Goal: Check status: Check status

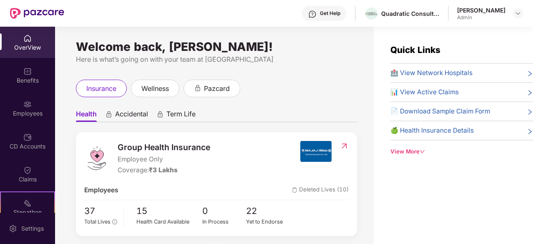
click at [128, 58] on div "Here is what’s going on with your team at [GEOGRAPHIC_DATA]" at bounding box center [216, 59] width 281 height 10
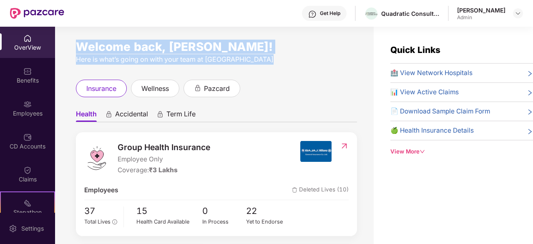
drag, startPoint x: 128, startPoint y: 58, endPoint x: 128, endPoint y: 43, distance: 14.6
click at [128, 43] on div "Welcome back, [PERSON_NAME]! Here is what’s going on with your team at [GEOGRAP…" at bounding box center [216, 53] width 281 height 21
click at [128, 43] on div "Welcome back, [PERSON_NAME]!" at bounding box center [216, 46] width 281 height 7
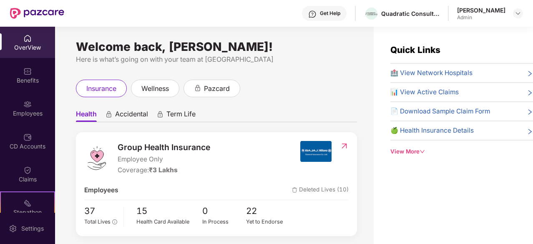
click at [156, 163] on span "Employee Only" at bounding box center [164, 159] width 93 height 10
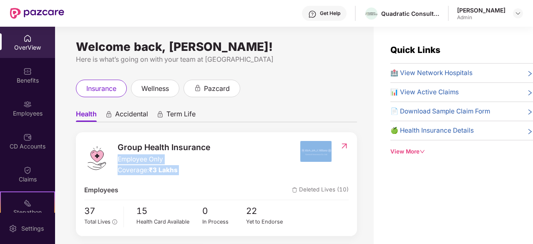
drag, startPoint x: 156, startPoint y: 163, endPoint x: 161, endPoint y: 175, distance: 12.1
click at [161, 175] on div "Group Health Insurance Employee Only Coverage: ₹3 Lakhs" at bounding box center [164, 158] width 93 height 35
click at [161, 175] on div "Coverage: ₹3 Lakhs" at bounding box center [164, 170] width 93 height 10
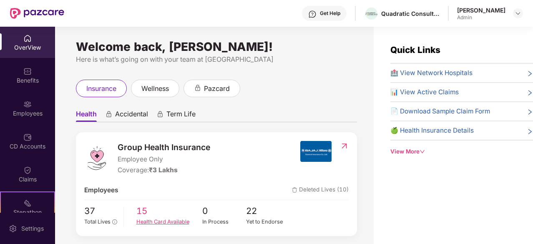
click at [160, 212] on span "15" at bounding box center [169, 211] width 66 height 14
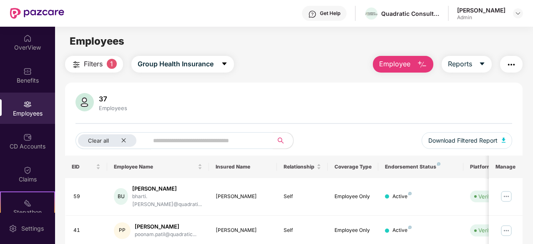
click at [175, 119] on div "37 Employees Clear all Download Filtered Report" at bounding box center [293, 124] width 457 height 63
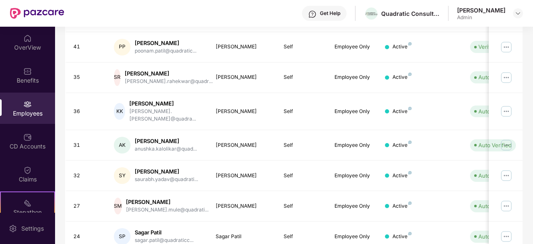
scroll to position [200, 0]
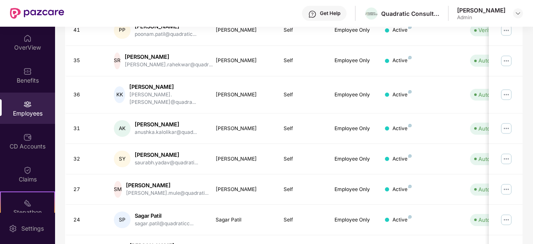
click at [287, 18] on div "Get Help Quadratic Consultants [PERSON_NAME] Admin" at bounding box center [293, 13] width 458 height 27
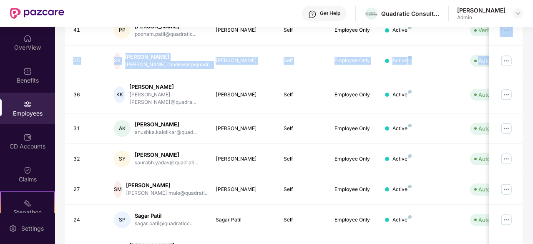
drag, startPoint x: 529, startPoint y: 39, endPoint x: 533, endPoint y: 30, distance: 9.5
click at [532, 30] on html "Get Help Quadratic Consultants [PERSON_NAME] Admin OverView Benefits Employees …" at bounding box center [266, 122] width 533 height 244
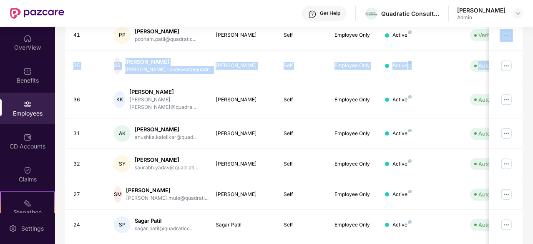
click at [530, 36] on div "Filters 1 Group Health Insurance Employee Reports 37 Employees Clear all Downlo…" at bounding box center [293, 103] width 477 height 484
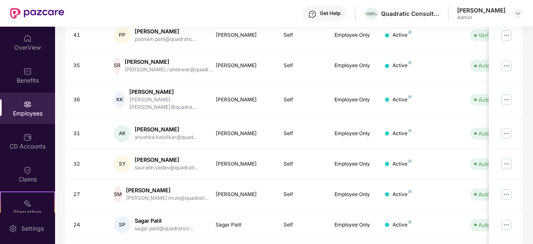
click at [530, 36] on div "Filters 1 Group Health Insurance Employee Reports 37 Employees Clear all Downlo…" at bounding box center [293, 103] width 477 height 484
click at [220, 5] on div "Get Help Quadratic Consultants [PERSON_NAME] Admin" at bounding box center [293, 13] width 458 height 27
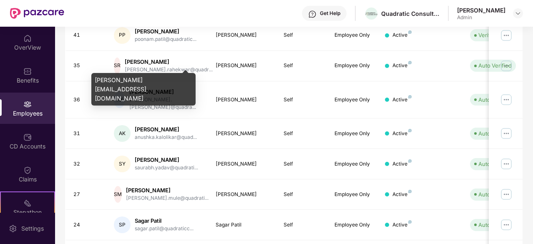
click at [151, 82] on div "[PERSON_NAME][EMAIL_ADDRESS][DOMAIN_NAME]" at bounding box center [143, 89] width 104 height 33
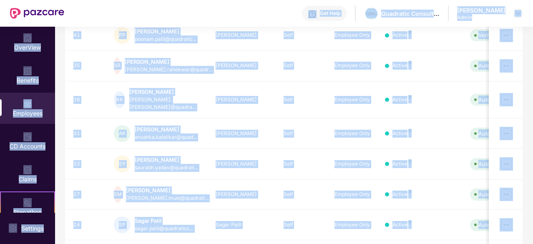
drag, startPoint x: 151, startPoint y: 82, endPoint x: 175, endPoint y: 9, distance: 77.2
click at [175, 9] on body "Get Help Quadratic Consultants [PERSON_NAME] Admin OverView Benefits Employees …" at bounding box center [266, 122] width 533 height 244
click at [175, 9] on div "Get Help Quadratic Consultants [PERSON_NAME] Admin" at bounding box center [293, 13] width 458 height 27
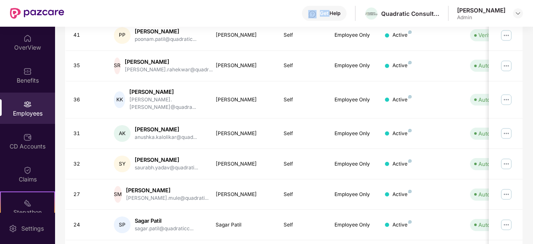
click at [175, 9] on div "Get Help Quadratic Consultants [PERSON_NAME] Admin" at bounding box center [293, 13] width 458 height 27
drag, startPoint x: 175, startPoint y: 9, endPoint x: 200, endPoint y: 5, distance: 25.3
click at [200, 5] on div "Get Help Quadratic Consultants [PERSON_NAME] Admin" at bounding box center [293, 13] width 458 height 27
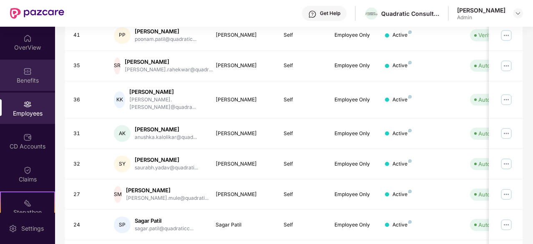
click at [38, 78] on div "Benefits" at bounding box center [27, 80] width 55 height 8
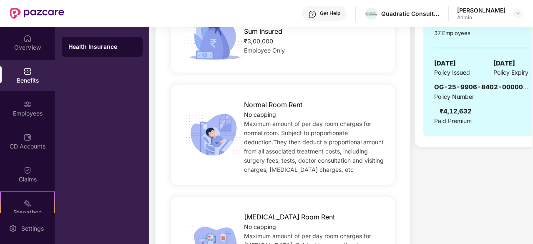
click at [288, 152] on span "Maximum amount of per day room charges for normal room. Subject to proportionat…" at bounding box center [314, 146] width 140 height 53
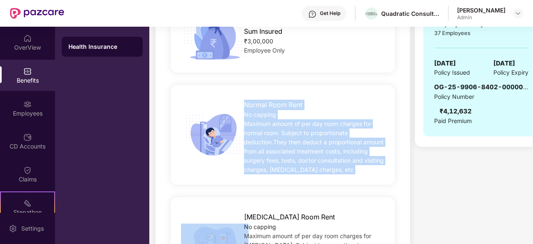
drag, startPoint x: 288, startPoint y: 152, endPoint x: 265, endPoint y: 101, distance: 55.6
click at [265, 101] on div "Normal Room Rent No capping Maximum amount of per day room charges for normal r…" at bounding box center [313, 134] width 167 height 79
click at [265, 101] on span "Normal Room Rent" at bounding box center [273, 105] width 58 height 10
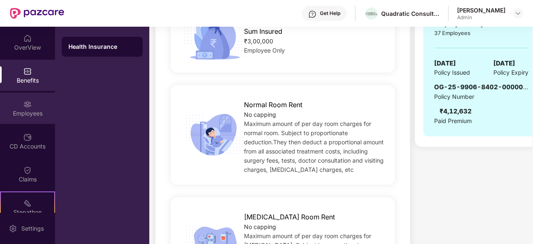
click at [35, 107] on div "Employees" at bounding box center [27, 108] width 55 height 31
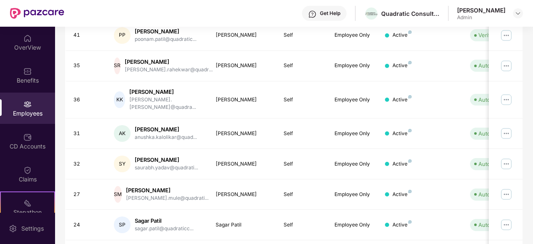
scroll to position [5, 0]
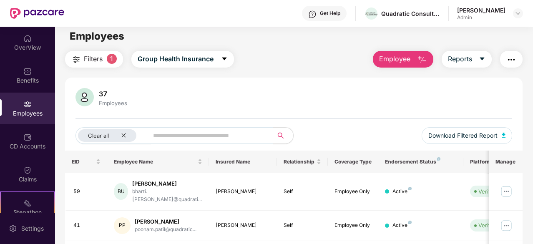
click at [115, 101] on div "Employees" at bounding box center [113, 103] width 32 height 7
drag, startPoint x: 115, startPoint y: 101, endPoint x: 100, endPoint y: 85, distance: 21.5
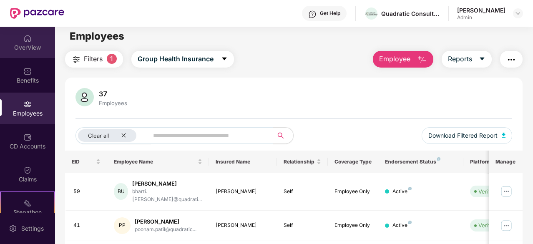
click at [28, 50] on div "OverView" at bounding box center [27, 47] width 55 height 8
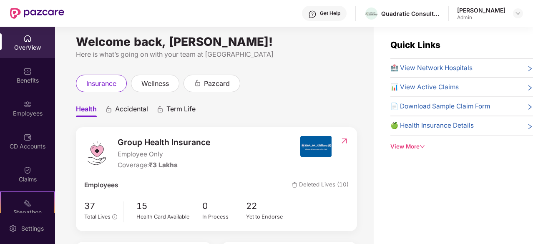
click at [142, 38] on div "Welcome back, [PERSON_NAME]!" at bounding box center [216, 41] width 281 height 7
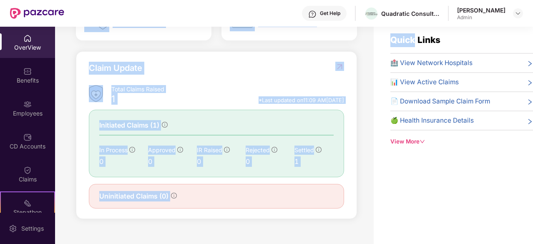
scroll to position [27, 0]
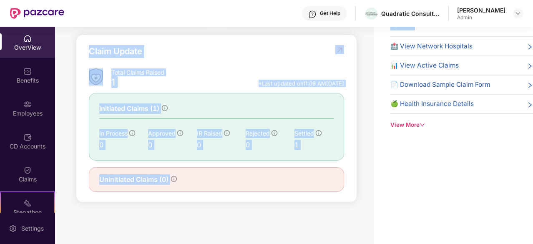
drag, startPoint x: 142, startPoint y: 37, endPoint x: 336, endPoint y: 177, distance: 239.0
click at [336, 177] on div "Welcome back, [PERSON_NAME]! Here is what’s going on with your team at Pazcare …" at bounding box center [214, 113] width 318 height 227
click at [336, 177] on div "Uninitiated Claims (0)" at bounding box center [216, 179] width 255 height 25
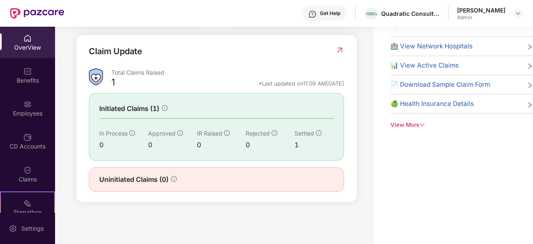
click at [165, 178] on span "Uninitiated Claims (0)" at bounding box center [133, 179] width 69 height 10
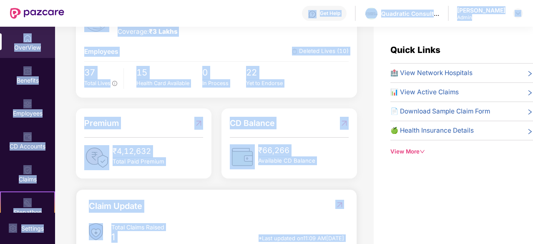
scroll to position [0, 0]
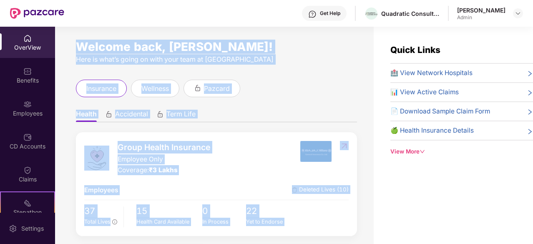
drag, startPoint x: 165, startPoint y: 178, endPoint x: 128, endPoint y: 54, distance: 130.0
click at [128, 54] on div "Welcome back, [PERSON_NAME]! Here is what’s going on with your team at Pazcare …" at bounding box center [214, 140] width 318 height 227
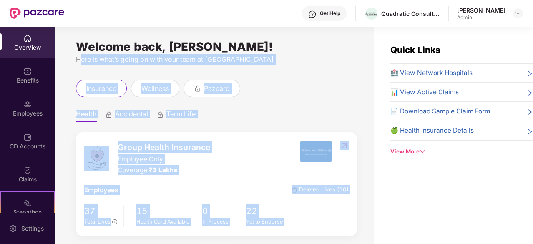
click at [128, 54] on div "Welcome back, [PERSON_NAME]! Here is what’s going on with your team at [GEOGRAP…" at bounding box center [216, 53] width 281 height 21
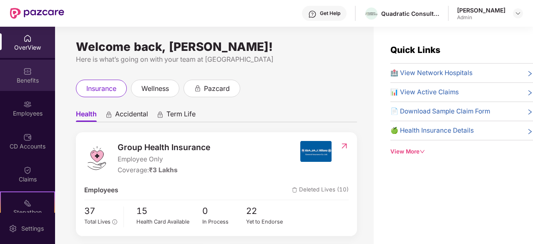
click at [33, 68] on div "Benefits" at bounding box center [27, 75] width 55 height 31
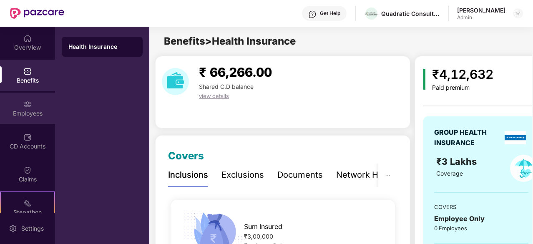
click at [23, 103] on img at bounding box center [27, 104] width 8 height 8
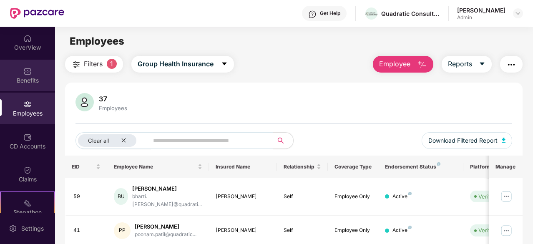
click at [29, 80] on div "Benefits" at bounding box center [27, 80] width 55 height 8
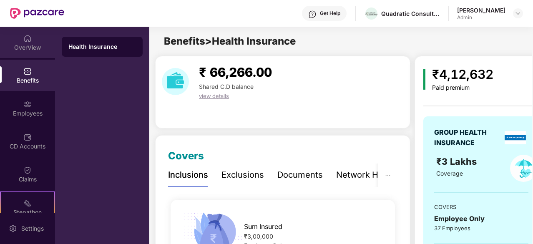
click at [23, 37] on img at bounding box center [27, 38] width 8 height 8
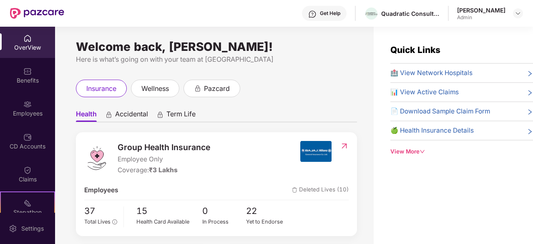
click at [422, 88] on span "📊 View Active Claims" at bounding box center [424, 92] width 68 height 10
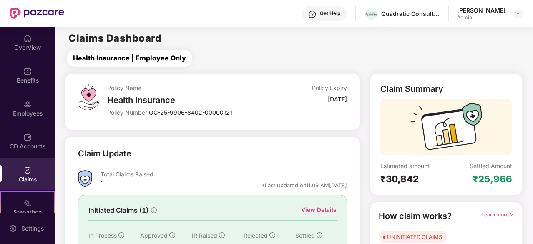
drag, startPoint x: 172, startPoint y: 60, endPoint x: 155, endPoint y: 105, distance: 47.7
click at [155, 105] on main "Claims Dashboard Health Insurance | Employee Only Policy Name Health Insurance …" at bounding box center [293, 177] width 477 height 300
click at [155, 105] on div "Health Insurance" at bounding box center [187, 100] width 160 height 10
drag, startPoint x: 155, startPoint y: 105, endPoint x: 156, endPoint y: 111, distance: 6.3
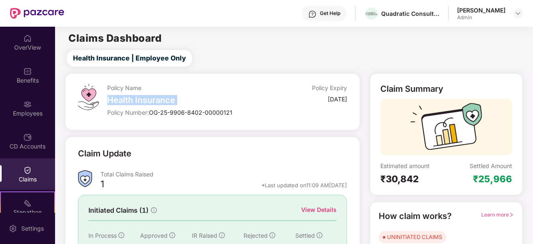
click at [156, 111] on div "Policy Name Health Insurance Policy Number: OG-25-9906-8402-00000121" at bounding box center [187, 102] width 160 height 36
click at [156, 111] on span "OG-25-9906-8402-00000121" at bounding box center [190, 112] width 83 height 7
click at [147, 87] on div "Policy Name" at bounding box center [187, 88] width 160 height 8
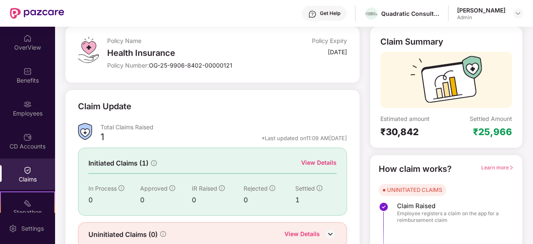
scroll to position [82, 0]
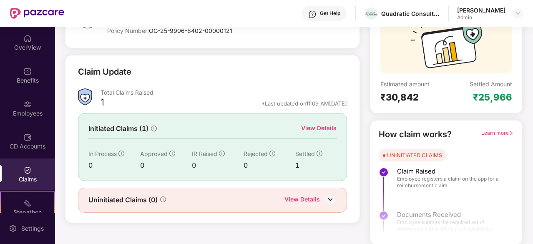
click at [315, 129] on div "View Details" at bounding box center [318, 127] width 35 height 9
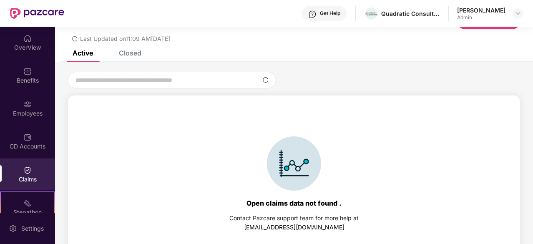
scroll to position [38, 0]
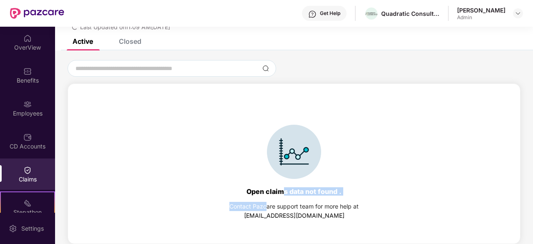
drag, startPoint x: 283, startPoint y: 199, endPoint x: 265, endPoint y: 208, distance: 20.1
click at [265, 208] on div "Open claims data not found . Contact Pazcare support team for more help at [EMA…" at bounding box center [293, 172] width 129 height 95
click at [260, 199] on div "Open claims data not found ." at bounding box center [293, 193] width 129 height 13
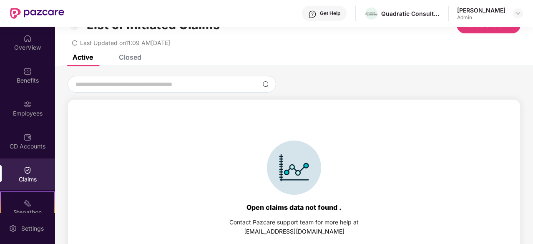
scroll to position [22, 0]
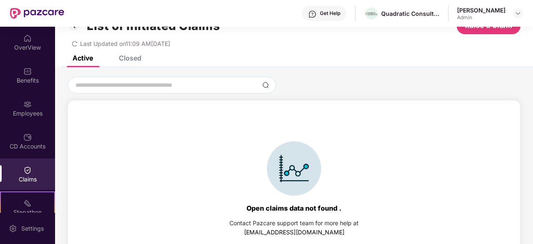
click at [129, 54] on div "List of Initiated Claims Raise a Claim Last Updated on 11:09 AM[DATE]" at bounding box center [294, 30] width 478 height 50
click at [130, 60] on div "Closed" at bounding box center [130, 58] width 23 height 8
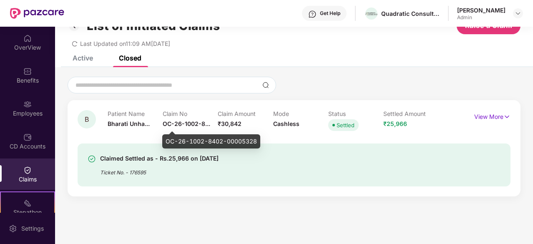
click at [171, 125] on span "OC-26-1002-8..." at bounding box center [187, 123] width 48 height 7
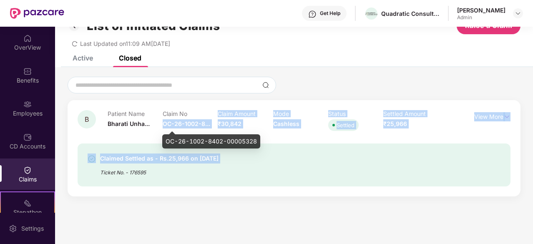
drag, startPoint x: 171, startPoint y: 125, endPoint x: 150, endPoint y: 158, distance: 38.8
click at [150, 158] on div "B Patient Name Bharati Unha... Claim No OC-26-1002-8... Claim Amount ₹30,842 Mo…" at bounding box center [294, 148] width 433 height 76
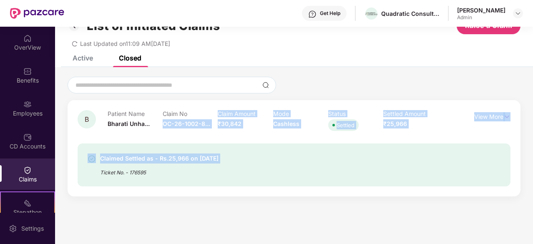
click at [150, 158] on div "Claimed Settled as - Rs.25,966 on [DATE]" at bounding box center [159, 158] width 118 height 10
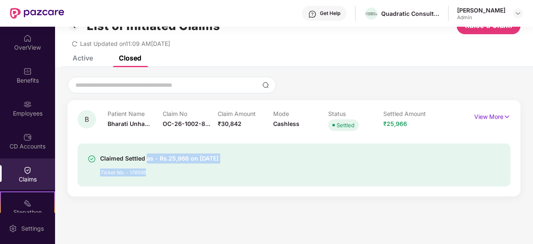
drag, startPoint x: 150, startPoint y: 158, endPoint x: 147, endPoint y: 177, distance: 19.0
click at [147, 177] on div "Claimed Settled as - Rs.25,966 on [DATE] Ticket No. - 176595" at bounding box center [294, 164] width 433 height 43
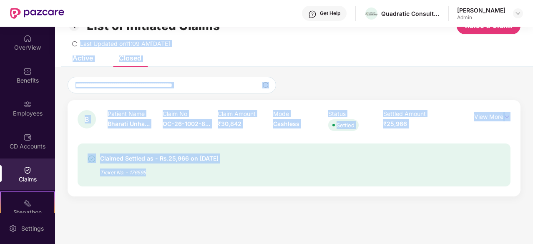
drag, startPoint x: 147, startPoint y: 177, endPoint x: 163, endPoint y: 37, distance: 140.6
click at [163, 37] on div "List of Initiated Claims Raise a Claim Last Updated on 11:09 AM[DATE] Active Cl…" at bounding box center [294, 105] width 478 height 200
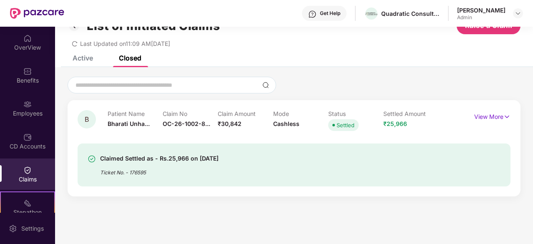
drag, startPoint x: 164, startPoint y: 25, endPoint x: 162, endPoint y: 31, distance: 7.1
click at [162, 31] on div "Get Help Quadratic Consultants [PERSON_NAME] Admin OverView Benefits Employees …" at bounding box center [266, 122] width 533 height 244
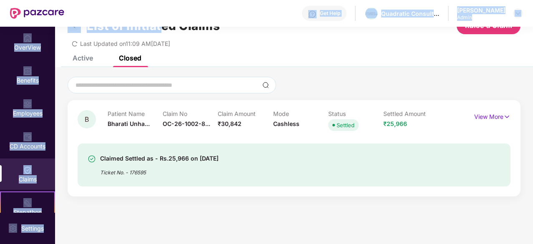
scroll to position [13, 0]
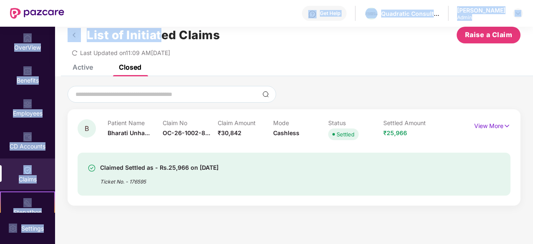
click at [162, 31] on h1 "List of Initiated Claims" at bounding box center [153, 35] width 133 height 14
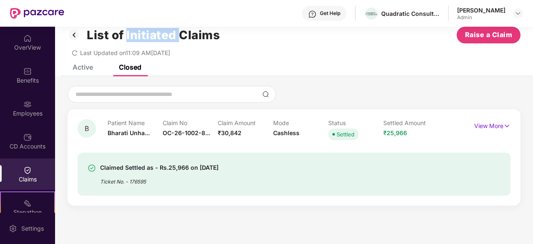
click at [162, 31] on h1 "List of Initiated Claims" at bounding box center [153, 35] width 133 height 14
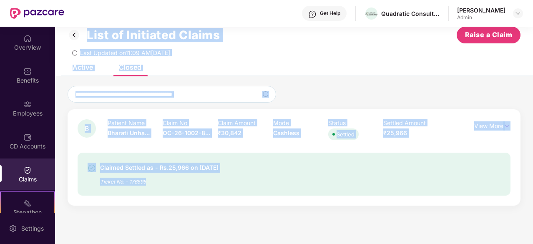
drag, startPoint x: 162, startPoint y: 31, endPoint x: 150, endPoint y: 184, distance: 153.4
click at [150, 184] on div "List of Initiated Claims Raise a Claim Last Updated on 11:09 AM[DATE] Active Cl…" at bounding box center [294, 114] width 478 height 200
click at [150, 184] on div "Ticket No. - 176595" at bounding box center [159, 179] width 118 height 13
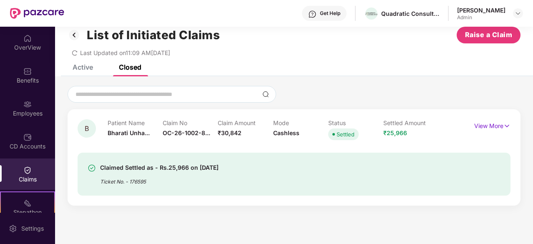
click at [150, 184] on div "Ticket No. - 176595" at bounding box center [159, 179] width 118 height 13
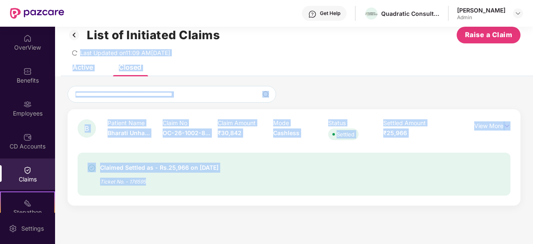
drag, startPoint x: 150, startPoint y: 184, endPoint x: 118, endPoint y: 45, distance: 142.5
click at [118, 45] on div "List of Initiated Claims Raise a Claim Last Updated on 11:09 AM[DATE] Active Cl…" at bounding box center [294, 114] width 478 height 200
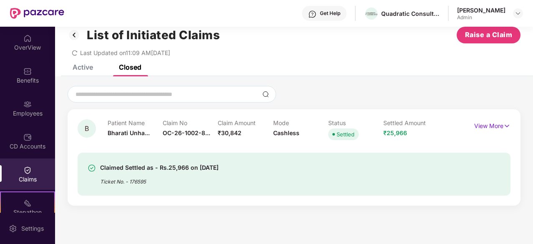
click at [115, 39] on h1 "List of Initiated Claims" at bounding box center [153, 35] width 133 height 14
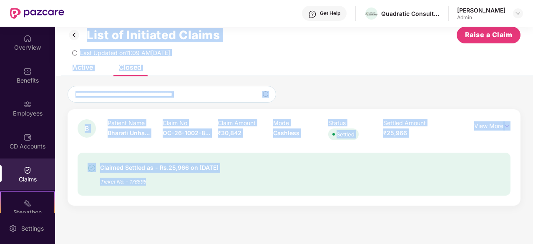
drag, startPoint x: 115, startPoint y: 39, endPoint x: 133, endPoint y: 182, distance: 144.5
click at [133, 182] on div "List of Initiated Claims Raise a Claim Last Updated on 11:09 AM[DATE] Active Cl…" at bounding box center [294, 114] width 478 height 200
click at [133, 182] on div "Ticket No. - 176595" at bounding box center [159, 179] width 118 height 13
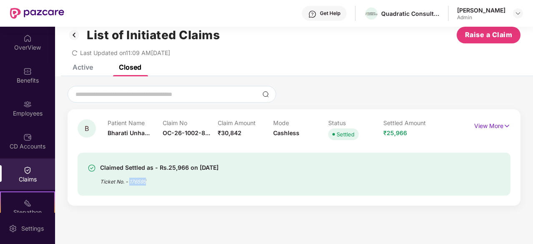
click at [133, 182] on div "Ticket No. - 176595" at bounding box center [159, 179] width 118 height 13
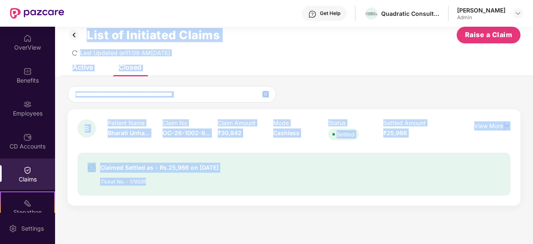
drag, startPoint x: 133, startPoint y: 182, endPoint x: 92, endPoint y: 29, distance: 158.2
click at [92, 29] on div "List of Initiated Claims Raise a Claim Last Updated on 11:09 AM[DATE] Active Cl…" at bounding box center [294, 114] width 478 height 200
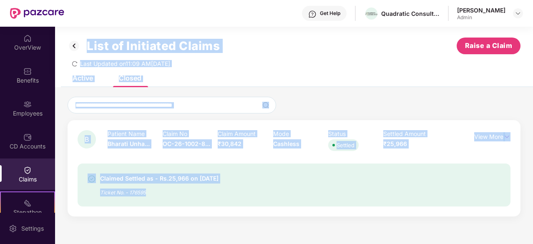
click at [92, 29] on div "List of Initiated Claims Raise a Claim Last Updated on 11:09 AM[DATE]" at bounding box center [294, 50] width 478 height 50
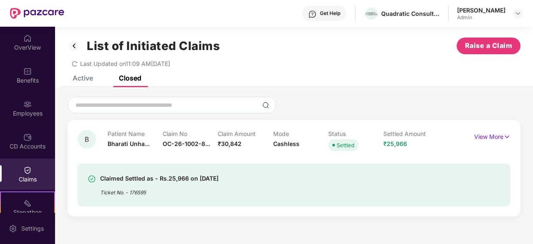
click at [151, 62] on span "Last Updated on 11:09 AM[DATE]" at bounding box center [125, 63] width 90 height 7
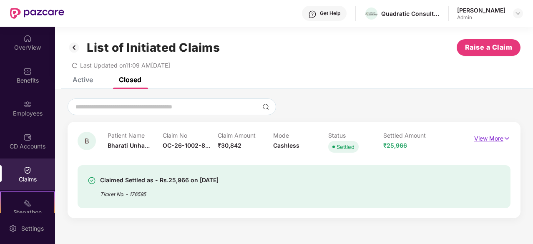
click at [483, 134] on p "View More" at bounding box center [492, 137] width 36 height 11
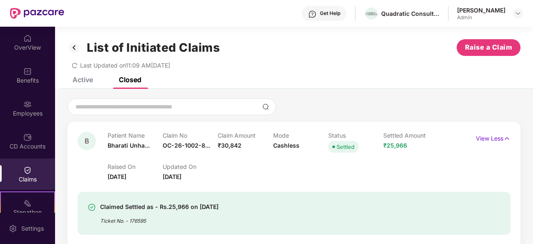
click at [175, 169] on p "Updated On" at bounding box center [190, 166] width 55 height 7
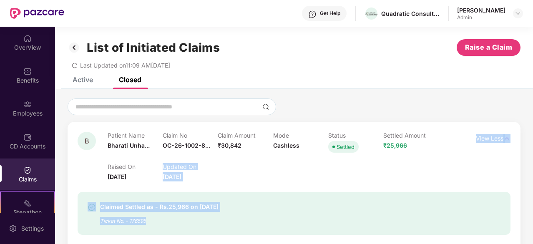
drag, startPoint x: 175, startPoint y: 169, endPoint x: 167, endPoint y: 215, distance: 46.9
click at [167, 215] on div "B Patient Name Bharati Unha... Claim No OC-26-1002-8... Claim Amount ₹30,842 Mo…" at bounding box center [294, 235] width 433 height 206
click at [167, 215] on div "Ticket No. - 176595" at bounding box center [159, 218] width 118 height 13
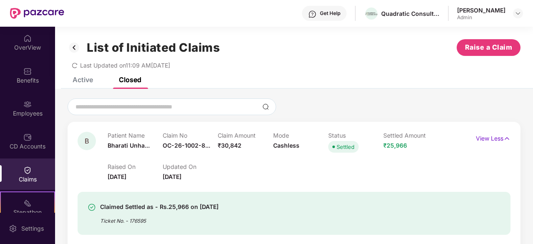
click at [167, 215] on div "Ticket No. - 176595" at bounding box center [159, 218] width 118 height 13
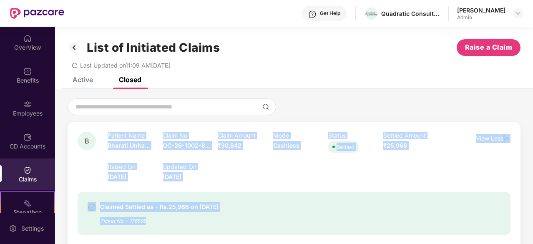
drag, startPoint x: 167, startPoint y: 215, endPoint x: 132, endPoint y: 126, distance: 95.6
click at [132, 126] on div "B Patient Name Bharati Unha... Claim No OC-26-1002-8... Claim Amount ₹30,842 Mo…" at bounding box center [294, 235] width 453 height 226
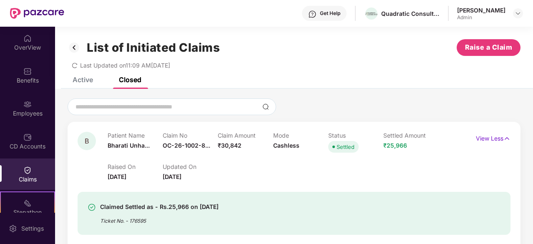
click at [112, 211] on div "Claimed Settled as - Rs.25,966 on [DATE]" at bounding box center [159, 207] width 118 height 10
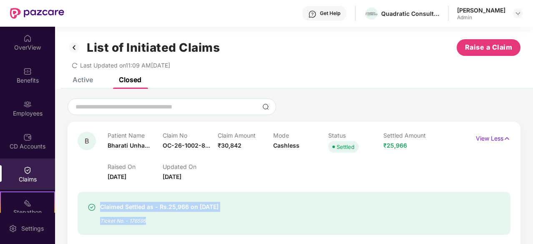
drag, startPoint x: 112, startPoint y: 211, endPoint x: 123, endPoint y: 225, distance: 18.7
click at [123, 225] on div "Claimed Settled as - Rs.25,966 on [DATE] Ticket No. - 176595" at bounding box center [294, 213] width 433 height 43
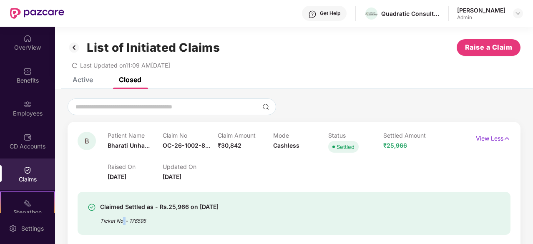
click at [123, 225] on div "Claimed Settled as - Rs.25,966 on [DATE] Ticket No. - 176595" at bounding box center [294, 213] width 433 height 43
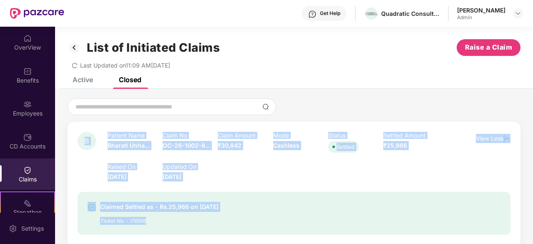
drag, startPoint x: 123, startPoint y: 225, endPoint x: 109, endPoint y: 132, distance: 94.5
click at [109, 132] on div "B Patient Name Bharati Unha... Claim No OC-26-1002-8... Claim Amount ₹30,842 Mo…" at bounding box center [294, 235] width 433 height 206
click at [109, 132] on p "Patient Name" at bounding box center [135, 135] width 55 height 7
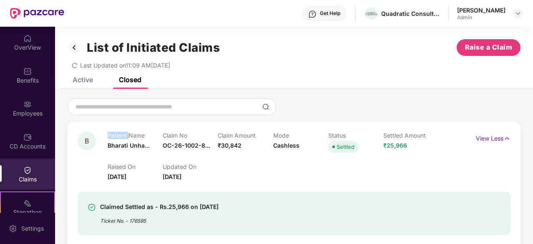
click at [109, 132] on p "Patient Name" at bounding box center [135, 135] width 55 height 7
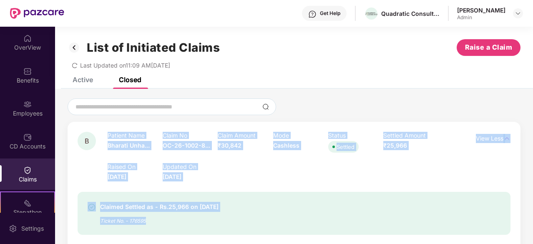
drag, startPoint x: 109, startPoint y: 132, endPoint x: 149, endPoint y: 220, distance: 96.4
click at [149, 220] on div "B Patient Name Bharati Unha... Claim No OC-26-1002-8... Claim Amount ₹30,842 Mo…" at bounding box center [294, 235] width 433 height 206
click at [149, 220] on div "Ticket No. - 176595" at bounding box center [159, 218] width 118 height 13
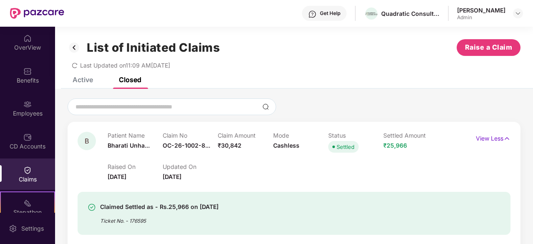
click at [149, 220] on div "Ticket No. - 176595" at bounding box center [159, 218] width 118 height 13
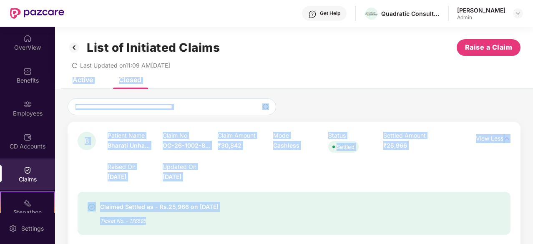
drag, startPoint x: 149, startPoint y: 220, endPoint x: 91, endPoint y: 77, distance: 154.4
click at [91, 77] on div "List of Initiated Claims Raise a Claim Last Updated on 11:09 AM[DATE] Active Cl…" at bounding box center [294, 191] width 478 height 329
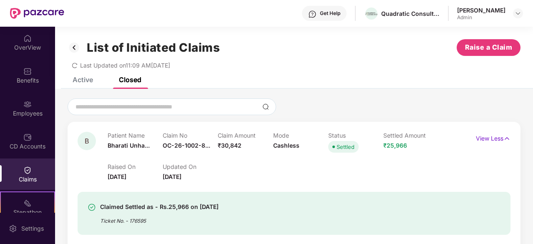
click at [113, 48] on h1 "List of Initiated Claims" at bounding box center [153, 47] width 133 height 14
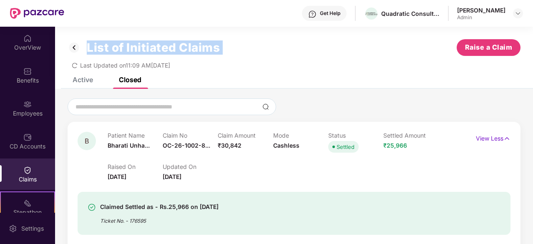
click at [113, 48] on h1 "List of Initiated Claims" at bounding box center [153, 47] width 133 height 14
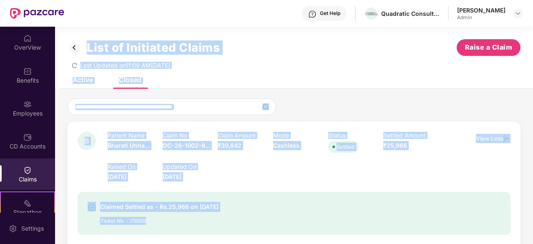
scroll to position [112, 0]
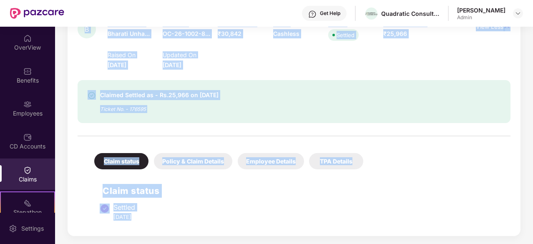
drag, startPoint x: 113, startPoint y: 48, endPoint x: 149, endPoint y: 212, distance: 167.9
click at [149, 212] on div "List of Initiated Claims Raise a Claim Last Updated on 11:09 AM[DATE] Active Cl…" at bounding box center [294, 79] width 478 height 329
click at [149, 212] on div "Settled [DATE]" at bounding box center [307, 212] width 388 height 18
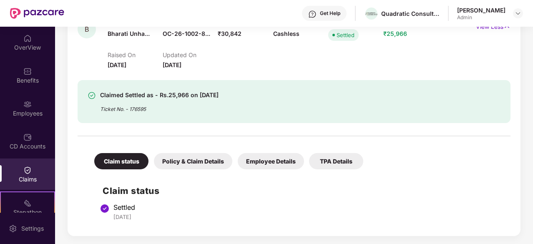
click at [183, 163] on div "Policy & Claim Details" at bounding box center [193, 161] width 78 height 16
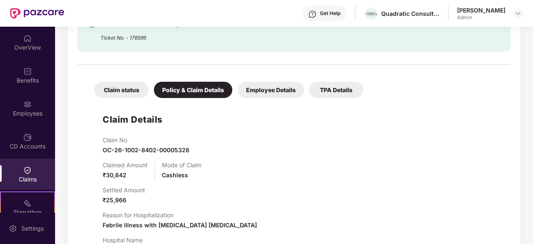
scroll to position [166, 0]
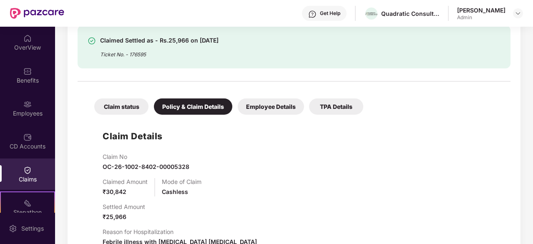
click at [263, 105] on div "Employee Details" at bounding box center [271, 106] width 66 height 16
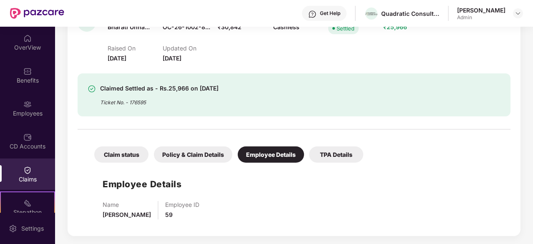
click at [163, 177] on h1 "Employee Details" at bounding box center [142, 184] width 79 height 14
click at [316, 152] on div "TPA Details" at bounding box center [336, 154] width 54 height 16
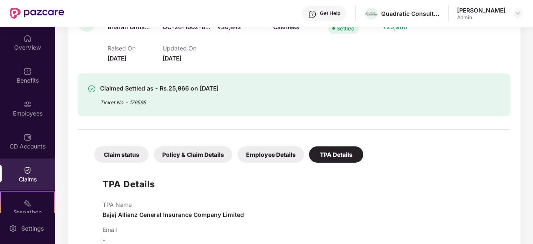
scroll to position [137, 0]
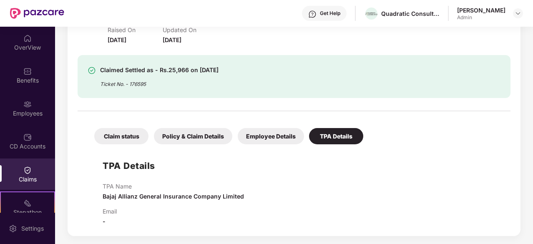
click at [167, 172] on div "TPA Details TPA Name Bajaj Allianz General Insurance Company Limited Email -" at bounding box center [294, 187] width 416 height 78
drag, startPoint x: 167, startPoint y: 172, endPoint x: 133, endPoint y: 200, distance: 44.1
click at [133, 200] on div "TPA Details TPA Name Bajaj Allianz General Insurance Company Limited Email -" at bounding box center [294, 187] width 416 height 78
click at [133, 200] on div "TPA Name Bajaj Allianz General Insurance Company Limited" at bounding box center [173, 192] width 141 height 18
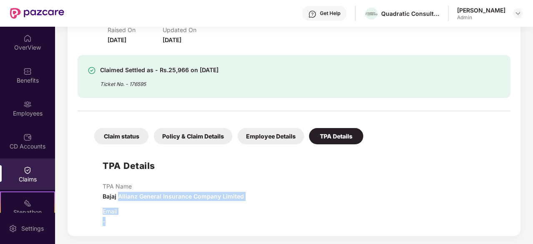
drag, startPoint x: 133, startPoint y: 200, endPoint x: 108, endPoint y: 228, distance: 37.2
click at [108, 228] on div "B Patient Name Bharati Unha... Claim No OC-26-1002-8... Claim Amount ₹30,842 Mo…" at bounding box center [294, 110] width 453 height 251
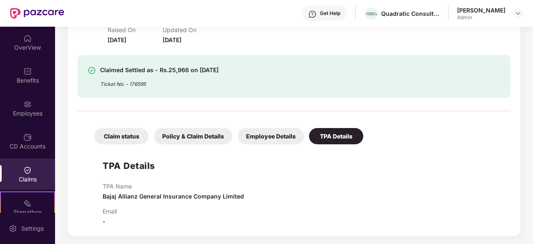
click at [133, 135] on div "Claim status" at bounding box center [121, 136] width 54 height 16
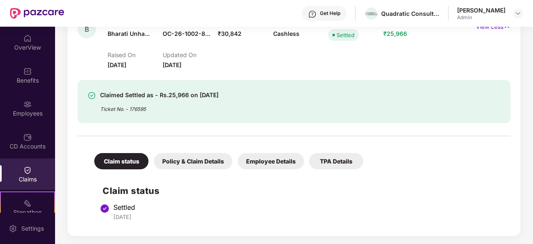
click at [140, 115] on div "Claimed Settled as - Rs.25,966 on [DATE] Ticket No. - 176595" at bounding box center [294, 101] width 433 height 43
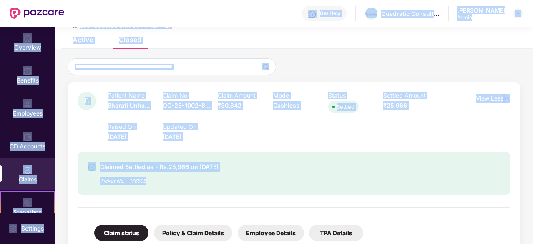
scroll to position [0, 0]
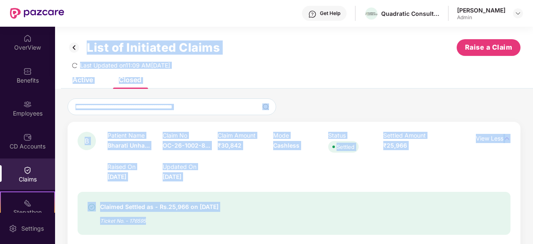
drag, startPoint x: 140, startPoint y: 115, endPoint x: 120, endPoint y: 49, distance: 68.9
click at [120, 49] on div "List of Initiated Claims Raise a Claim Last Updated on 11:09 AM[DATE] Active Cl…" at bounding box center [294, 191] width 478 height 329
click at [120, 49] on h1 "List of Initiated Claims" at bounding box center [153, 47] width 133 height 14
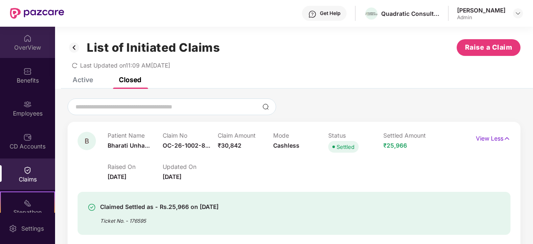
click at [29, 46] on div "OverView" at bounding box center [27, 47] width 55 height 8
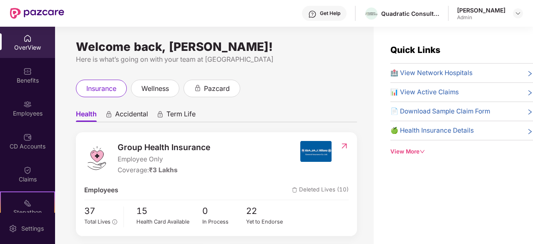
click at [131, 155] on span "Employee Only" at bounding box center [164, 159] width 93 height 10
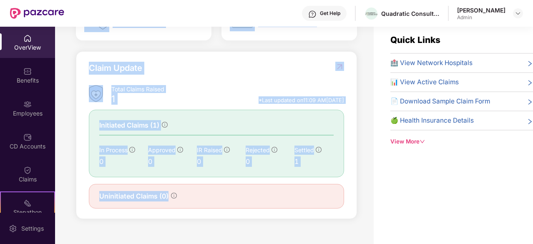
scroll to position [27, 0]
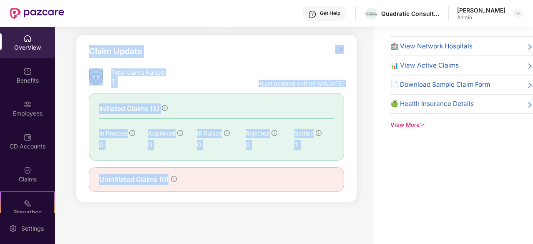
drag, startPoint x: 131, startPoint y: 155, endPoint x: 152, endPoint y: 213, distance: 61.2
click at [152, 213] on div "Welcome back, [PERSON_NAME]! Here is what’s going on with your team at Pazcare …" at bounding box center [214, 113] width 318 height 227
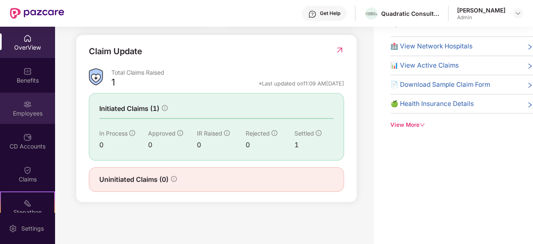
click at [28, 110] on div "Employees" at bounding box center [27, 113] width 55 height 8
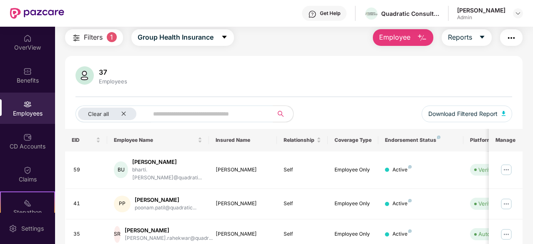
click at [108, 40] on span "1" at bounding box center [112, 37] width 10 height 10
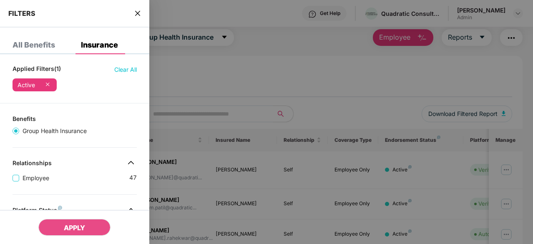
click at [23, 166] on div "Relationships" at bounding box center [32, 164] width 39 height 10
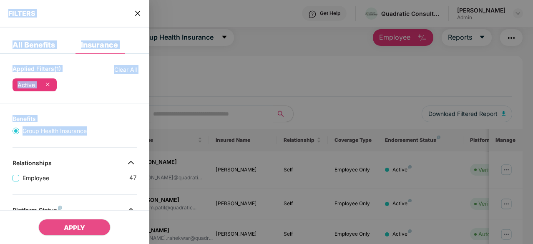
drag, startPoint x: 23, startPoint y: 166, endPoint x: 193, endPoint y: 103, distance: 181.8
click at [193, 103] on div "FILTERS All Benefits Insurance Applied Filters(1) Clear All Active Benefits Gro…" at bounding box center [266, 122] width 533 height 244
click at [193, 103] on div at bounding box center [266, 122] width 533 height 244
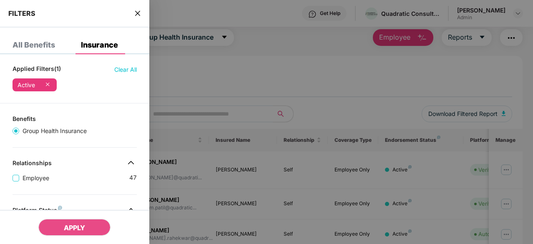
click at [138, 16] on icon "close" at bounding box center [137, 13] width 7 height 7
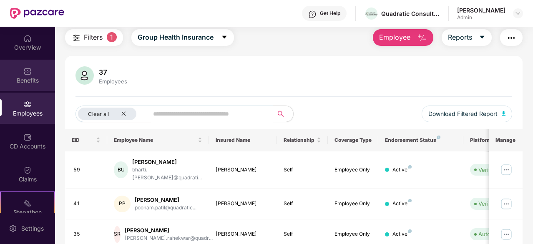
click at [29, 68] on img at bounding box center [27, 71] width 8 height 8
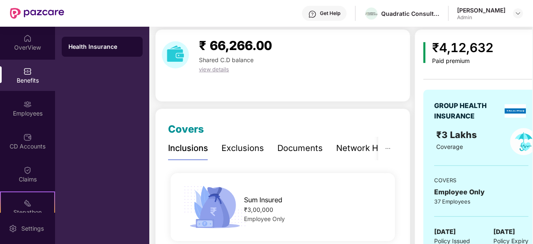
click at [447, 190] on div "Employee Only" at bounding box center [481, 192] width 94 height 10
drag, startPoint x: 447, startPoint y: 190, endPoint x: 447, endPoint y: 197, distance: 7.1
click at [447, 197] on div "GROUP HEALTH INSURANCE ₹3 Lakhs Coverage COVERS Employee Only 37 Employees [DAT…" at bounding box center [481, 197] width 116 height 215
click at [447, 197] on div "37 Employees" at bounding box center [481, 201] width 94 height 8
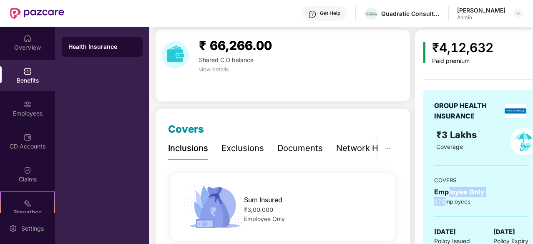
drag, startPoint x: 448, startPoint y: 195, endPoint x: 445, endPoint y: 200, distance: 5.2
click at [445, 200] on div "GROUP HEALTH INSURANCE ₹3 Lakhs Coverage COVERS Employee Only 37 Employees [DAT…" at bounding box center [481, 197] width 116 height 215
click at [445, 200] on div "37 Employees" at bounding box center [481, 201] width 94 height 8
click at [440, 136] on span "₹3 Lakhs" at bounding box center [457, 134] width 43 height 11
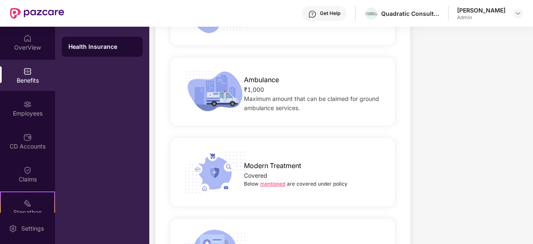
scroll to position [993, 0]
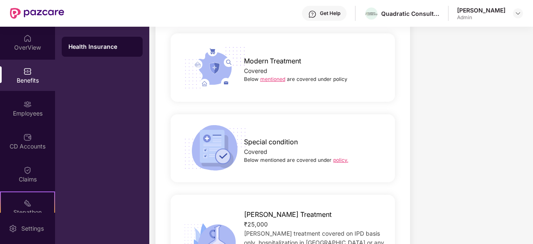
click at [253, 138] on span "Special condition" at bounding box center [271, 142] width 54 height 10
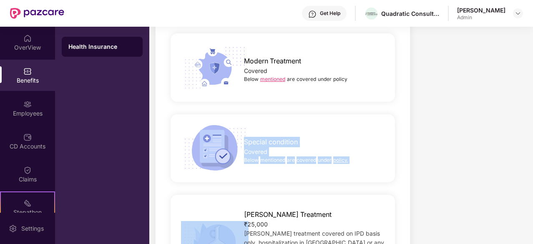
drag, startPoint x: 253, startPoint y: 138, endPoint x: 263, endPoint y: 182, distance: 45.1
click at [263, 182] on div "Special condition Covered Below mentioned are covered under policy." at bounding box center [282, 148] width 229 height 80
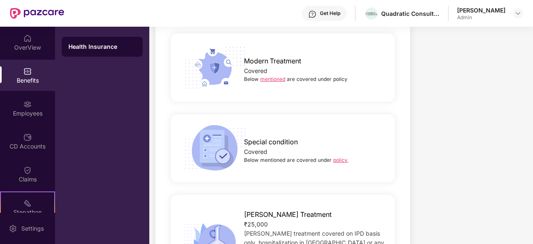
click at [336, 85] on div "Modern Treatment Covered Below mentioned are covered under policy" at bounding box center [282, 68] width 251 height 48
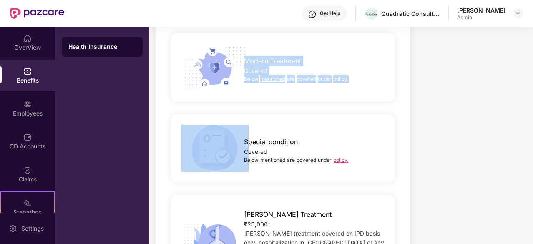
drag, startPoint x: 336, startPoint y: 85, endPoint x: 304, endPoint y: 48, distance: 48.7
click at [304, 48] on div "Modern Treatment Covered Below mentioned are covered under policy" at bounding box center [282, 68] width 251 height 48
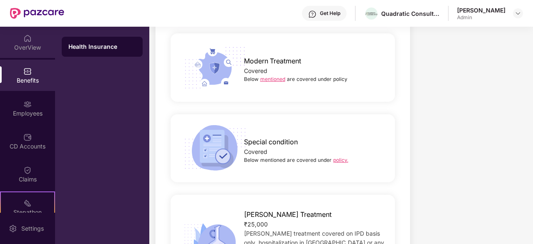
click at [37, 37] on div "OverView" at bounding box center [27, 42] width 55 height 31
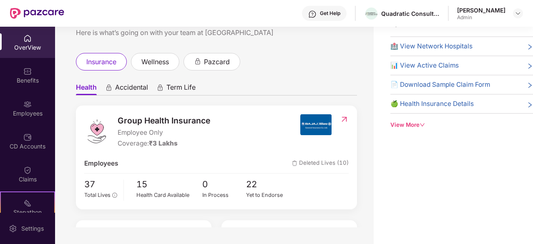
click at [135, 126] on span "Group Health Insurance" at bounding box center [164, 120] width 93 height 13
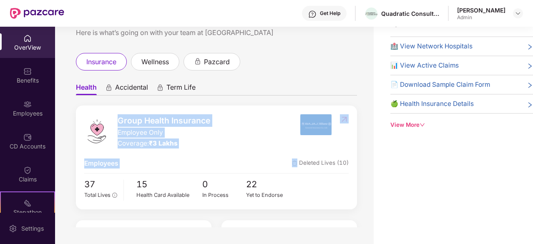
drag, startPoint x: 135, startPoint y: 126, endPoint x: 155, endPoint y: 161, distance: 40.0
click at [155, 161] on div "Group Health Insurance Employee Only Coverage: ₹3 Lakhs Employees Deleted Lives…" at bounding box center [216, 157] width 281 height 104
click at [155, 161] on div "Employees Deleted Lives (10)" at bounding box center [216, 163] width 264 height 10
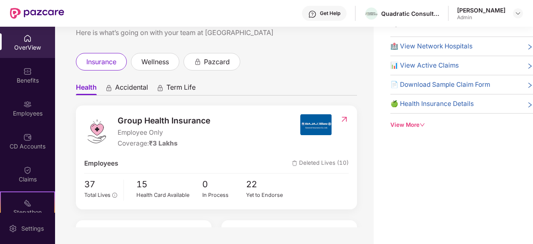
click at [149, 209] on div "Group Health Insurance Employee Only Coverage: ₹3 Lakhs Employees Deleted Lives…" at bounding box center [216, 157] width 281 height 104
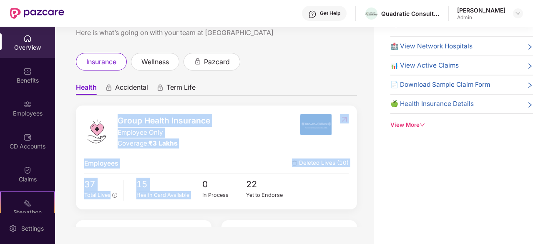
drag, startPoint x: 149, startPoint y: 215, endPoint x: 141, endPoint y: 120, distance: 94.5
click at [141, 120] on div "Group Health Insurance Employee Only Coverage: ₹3 Lakhs Employees Deleted Lives…" at bounding box center [216, 157] width 281 height 104
click at [141, 120] on span "Group Health Insurance" at bounding box center [164, 120] width 93 height 13
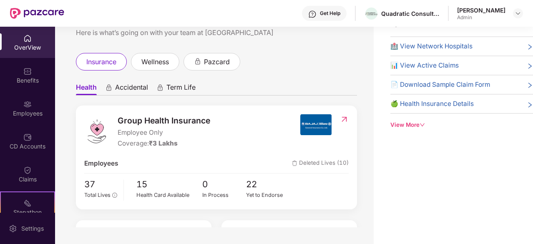
scroll to position [17, 0]
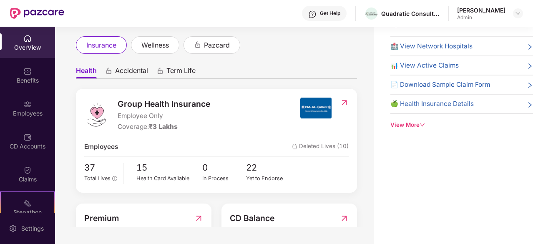
click at [155, 111] on span "Employee Only" at bounding box center [164, 116] width 93 height 10
drag, startPoint x: 155, startPoint y: 110, endPoint x: 151, endPoint y: 120, distance: 10.8
click at [151, 120] on span "Employee Only" at bounding box center [164, 116] width 93 height 10
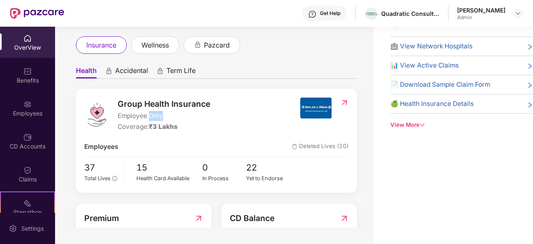
click at [151, 120] on span "Employee Only" at bounding box center [164, 116] width 93 height 10
drag, startPoint x: 151, startPoint y: 120, endPoint x: 151, endPoint y: 130, distance: 9.6
click at [151, 130] on div "Group Health Insurance Employee Only Coverage: ₹3 Lakhs" at bounding box center [164, 115] width 93 height 35
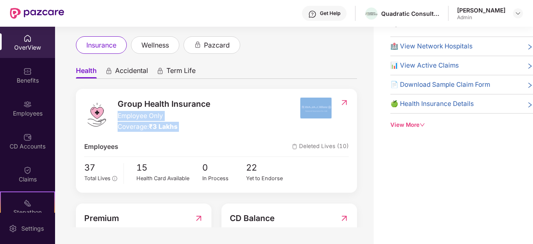
click at [151, 130] on span "₹3 Lakhs" at bounding box center [163, 127] width 29 height 8
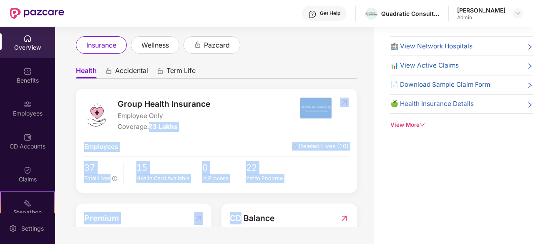
drag, startPoint x: 151, startPoint y: 130, endPoint x: 220, endPoint y: 212, distance: 107.3
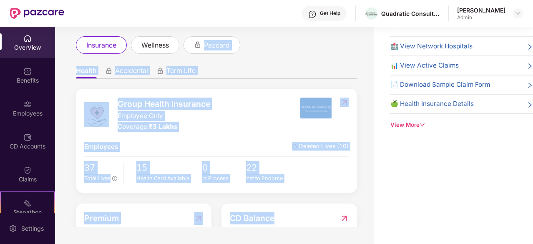
drag, startPoint x: 255, startPoint y: 204, endPoint x: 218, endPoint y: 32, distance: 176.0
click at [218, 32] on div "Welcome back, [PERSON_NAME]! Here is what’s going on with your team at Pazcare …" at bounding box center [214, 113] width 318 height 227
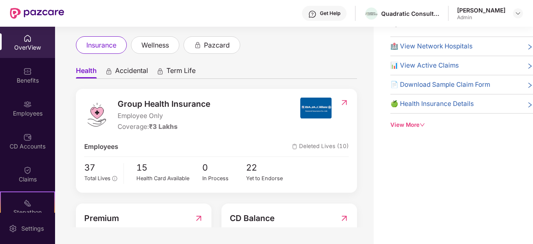
click at [216, 23] on div "Get Help Quadratic Consultants [PERSON_NAME] Admin" at bounding box center [293, 13] width 458 height 27
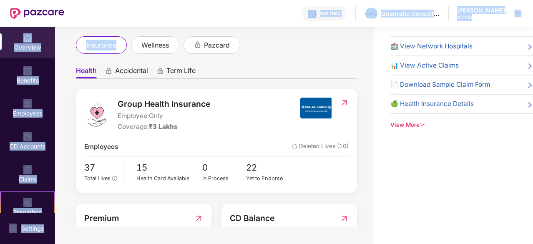
drag, startPoint x: 216, startPoint y: 23, endPoint x: 127, endPoint y: 30, distance: 89.9
click at [127, 30] on div "Get Help Quadratic Consultants [PERSON_NAME] Admin OverView Benefits Employees …" at bounding box center [266, 122] width 533 height 244
click at [127, 30] on div "Welcome back, [PERSON_NAME]! Here is what’s going on with your team at Pazcare …" at bounding box center [214, 113] width 318 height 227
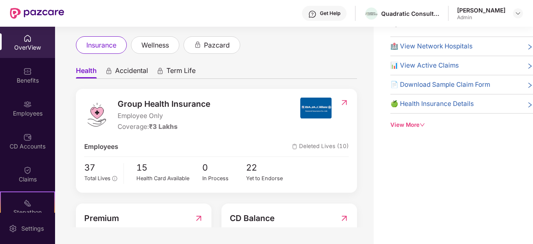
click at [127, 30] on div "Welcome back, [PERSON_NAME]! Here is what’s going on with your team at Pazcare …" at bounding box center [214, 113] width 318 height 227
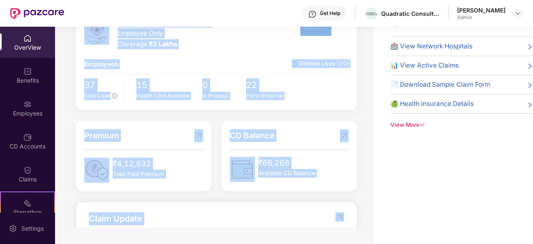
drag, startPoint x: 127, startPoint y: 30, endPoint x: 179, endPoint y: 249, distance: 225.3
click at [179, 243] on html "Get Help Quadratic Consultants [PERSON_NAME] Admin OverView Benefits Employees …" at bounding box center [266, 122] width 533 height 244
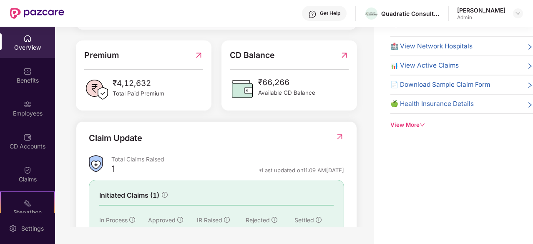
click at [264, 218] on div "Initiated Claims (1) In Process 0 Approved 0 IR Raised 0 Rejected 0 Settled 1" at bounding box center [216, 214] width 255 height 68
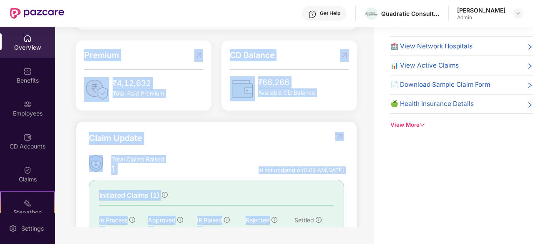
drag, startPoint x: 264, startPoint y: 218, endPoint x: 194, endPoint y: 33, distance: 198.0
click at [194, 33] on div "Group Health Insurance Employee Only Coverage: ₹3 Lakhs Employees Deleted Lives…" at bounding box center [216, 107] width 281 height 363
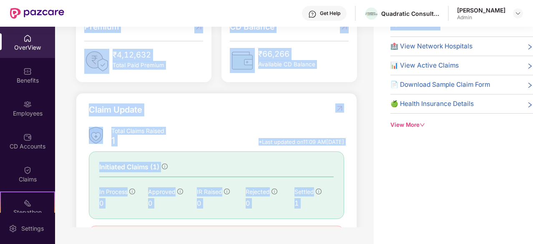
scroll to position [249, 0]
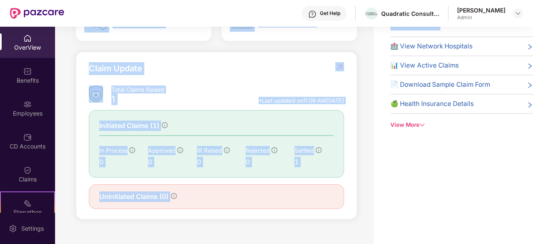
drag, startPoint x: 194, startPoint y: 33, endPoint x: 330, endPoint y: 196, distance: 212.4
click at [330, 196] on div "Group Health Insurance Employee Only Coverage: ₹3 Lakhs Employees Deleted Lives…" at bounding box center [216, 37] width 281 height 363
click at [330, 196] on div "Uninitiated Claims (0)" at bounding box center [216, 196] width 255 height 25
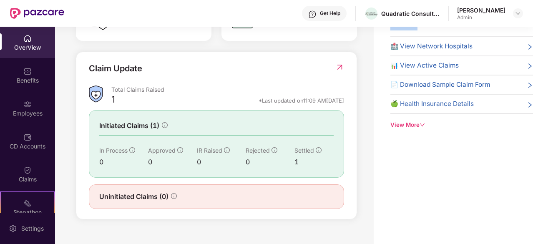
click at [330, 196] on div "Uninitiated Claims (0)" at bounding box center [216, 196] width 255 height 25
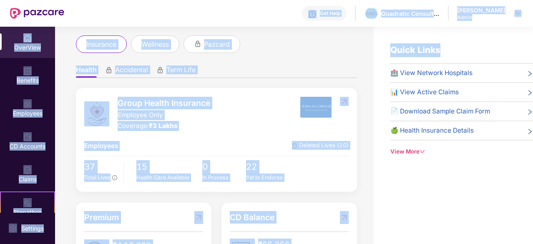
scroll to position [0, 0]
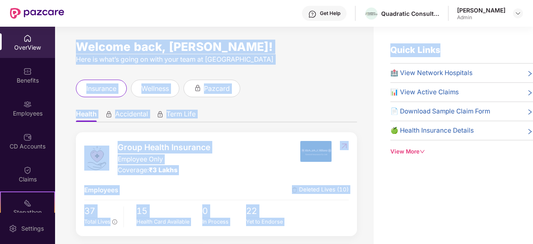
drag, startPoint x: 330, startPoint y: 196, endPoint x: 188, endPoint y: 43, distance: 208.8
click at [188, 43] on div "Welcome back, [PERSON_NAME]! Here is what’s going on with your team at Pazcare …" at bounding box center [214, 140] width 318 height 227
click at [188, 43] on div "Welcome back, [PERSON_NAME]!" at bounding box center [216, 46] width 281 height 7
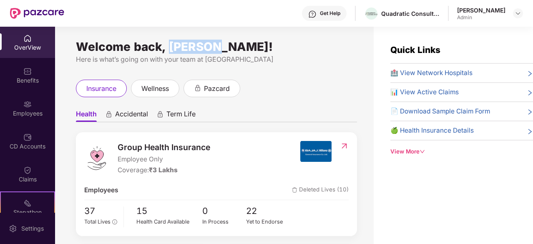
click at [188, 43] on div "Welcome back, [PERSON_NAME]!" at bounding box center [216, 46] width 281 height 7
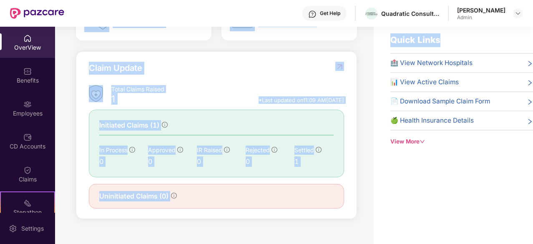
scroll to position [27, 0]
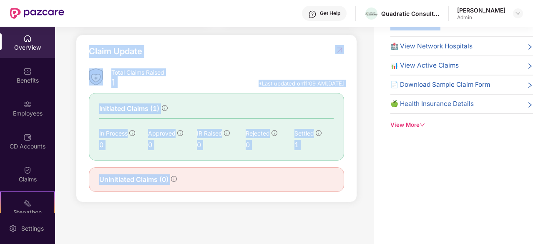
drag, startPoint x: 188, startPoint y: 43, endPoint x: 193, endPoint y: 175, distance: 132.2
click at [193, 175] on div "Welcome back, [PERSON_NAME]! Here is what’s going on with your team at Pazcare …" at bounding box center [214, 113] width 318 height 227
click at [193, 175] on div "Uninitiated Claims (0)" at bounding box center [216, 179] width 234 height 10
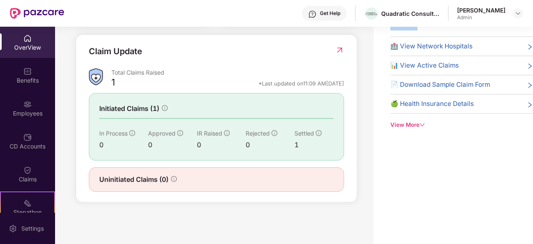
click at [193, 175] on div "Uninitiated Claims (0)" at bounding box center [216, 179] width 234 height 10
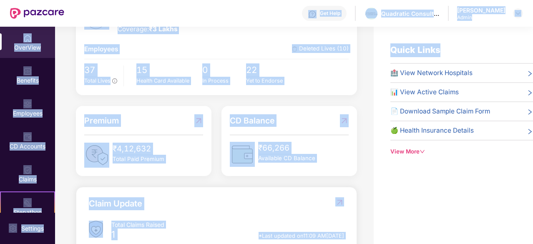
scroll to position [0, 0]
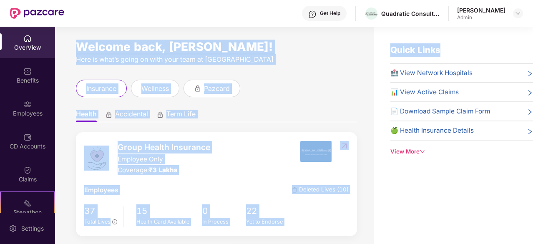
drag, startPoint x: 193, startPoint y: 175, endPoint x: 171, endPoint y: 50, distance: 127.3
click at [171, 50] on div "Welcome back, [PERSON_NAME]! Here is what’s going on with your team at Pazcare …" at bounding box center [214, 140] width 318 height 227
click at [171, 50] on div "Welcome back, [PERSON_NAME]!" at bounding box center [216, 46] width 281 height 7
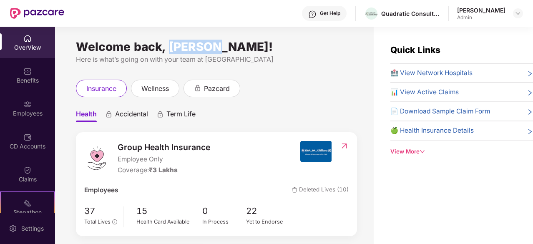
click at [171, 50] on div "Welcome back, [PERSON_NAME]!" at bounding box center [216, 46] width 281 height 7
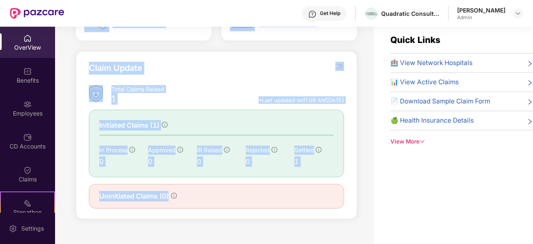
scroll to position [27, 0]
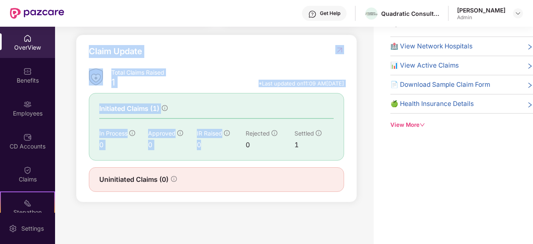
drag, startPoint x: 171, startPoint y: 50, endPoint x: 225, endPoint y: 158, distance: 121.1
click at [225, 158] on div "Welcome back, [PERSON_NAME]! Here is what’s going on with your team at Pazcare …" at bounding box center [214, 113] width 318 height 227
click at [225, 158] on div "Initiated Claims (1) In Process 0 Approved 0 IR Raised 0 Rejected 0 Settled 1" at bounding box center [216, 127] width 255 height 68
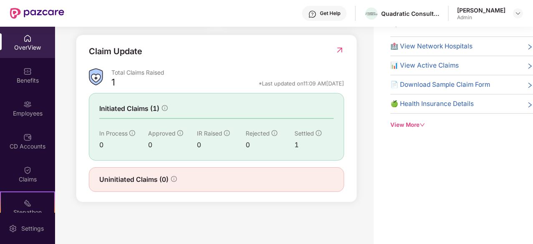
click at [33, 38] on div "OverView" at bounding box center [27, 42] width 55 height 31
click at [128, 100] on div "Initiated Claims (1) In Process 0 Approved 0 IR Raised 0 Rejected 0 Settled 1" at bounding box center [216, 127] width 255 height 68
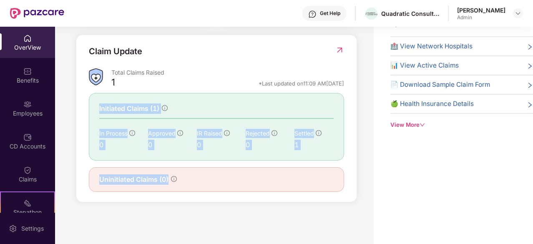
drag, startPoint x: 128, startPoint y: 100, endPoint x: 170, endPoint y: 203, distance: 111.5
click at [170, 203] on div "Welcome back, [PERSON_NAME]! Here is what’s going on with your team at Pazcare …" at bounding box center [214, 113] width 318 height 227
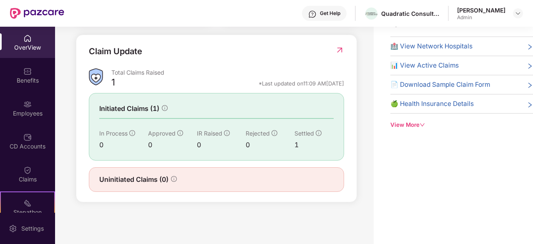
click at [170, 203] on div "Welcome back, [PERSON_NAME]! Here is what’s going on with your team at Pazcare …" at bounding box center [214, 113] width 318 height 227
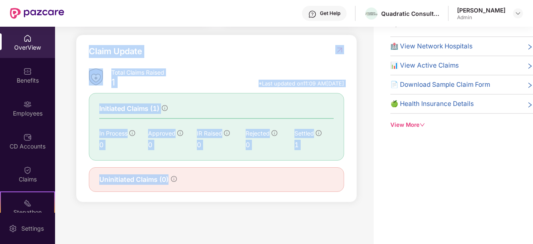
drag, startPoint x: 170, startPoint y: 203, endPoint x: 108, endPoint y: 50, distance: 165.2
click at [108, 50] on div "Welcome back, [PERSON_NAME]! Here is what’s going on with your team at Pazcare …" at bounding box center [214, 113] width 318 height 227
click at [108, 50] on div "Claim Update" at bounding box center [115, 51] width 53 height 13
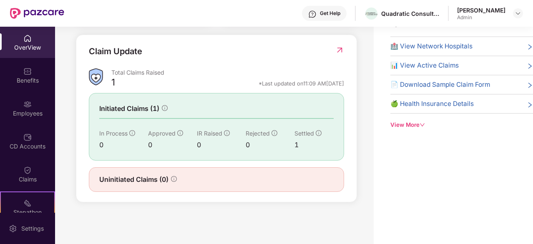
click at [130, 63] on div "Claim Update" at bounding box center [216, 56] width 255 height 23
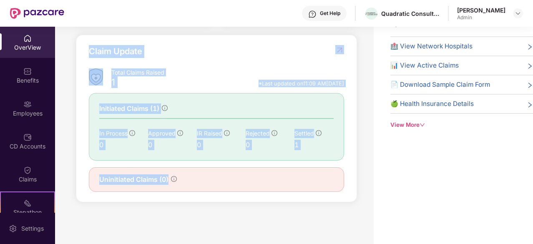
drag, startPoint x: 130, startPoint y: 63, endPoint x: 165, endPoint y: 179, distance: 121.0
click at [165, 179] on div "Claim Update Total Claims Raised 1 *Last updated on 11:09 AM[DATE] Initiated Cl…" at bounding box center [216, 118] width 255 height 147
click at [165, 179] on span "Uninitiated Claims (0)" at bounding box center [133, 179] width 69 height 10
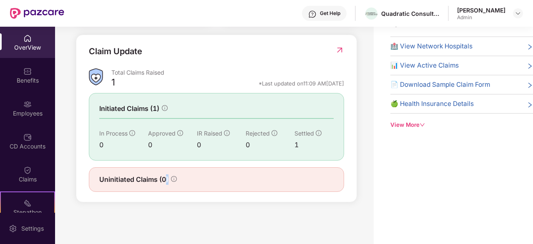
click at [165, 179] on span "Uninitiated Claims (0)" at bounding box center [133, 179] width 69 height 10
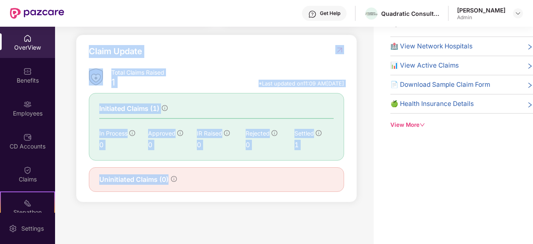
drag, startPoint x: 165, startPoint y: 179, endPoint x: 123, endPoint y: 49, distance: 136.5
click at [123, 49] on div "Claim Update Total Claims Raised 1 *Last updated on 11:09 AM[DATE] Initiated Cl…" at bounding box center [216, 118] width 255 height 147
click at [123, 49] on div "Claim Update" at bounding box center [115, 51] width 53 height 13
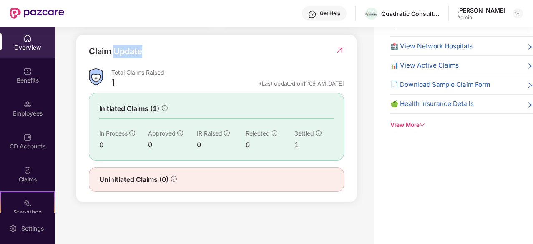
click at [123, 49] on div "Claim Update" at bounding box center [115, 51] width 53 height 13
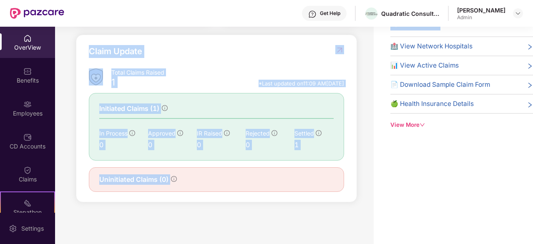
drag, startPoint x: 123, startPoint y: 49, endPoint x: 187, endPoint y: 196, distance: 160.5
click at [187, 196] on div "Claim Update Total Claims Raised 1 *Last updated on 11:09 AM[DATE] Initiated Cl…" at bounding box center [216, 119] width 281 height 168
